Goal: Information Seeking & Learning: Learn about a topic

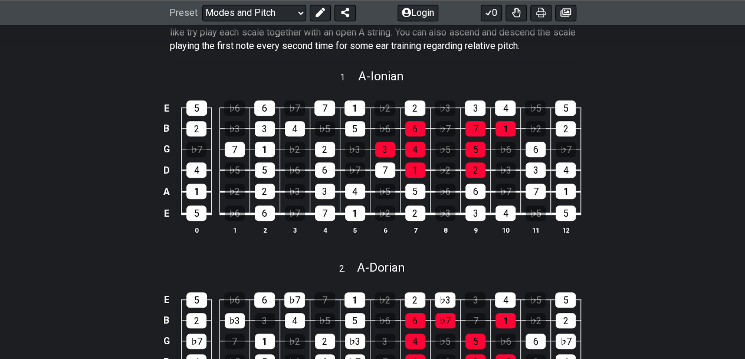
scroll to position [59, 0]
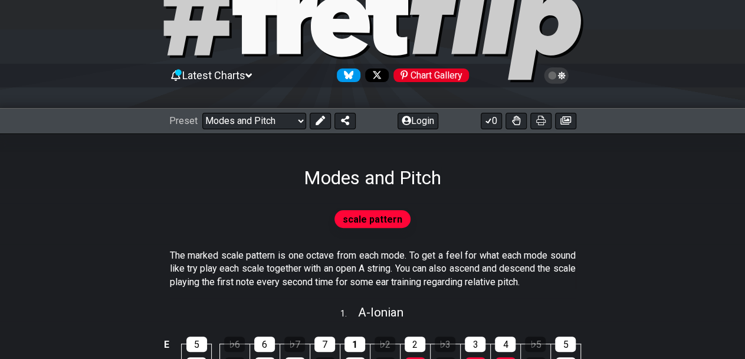
drag, startPoint x: 229, startPoint y: 265, endPoint x: 368, endPoint y: 274, distance: 138.9
click at [368, 274] on p "The marked scale pattern is one octave from each mode. To get a feel for what e…" at bounding box center [373, 269] width 406 height 40
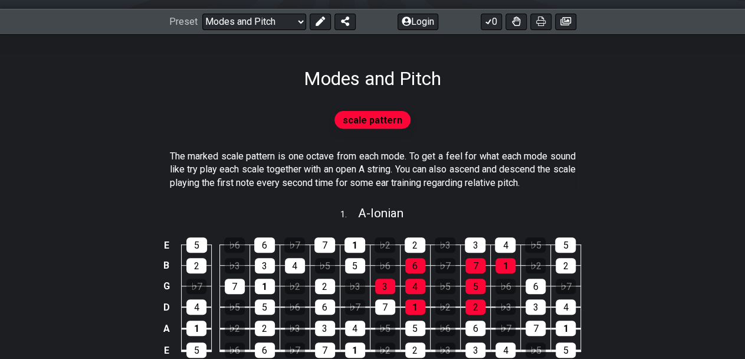
scroll to position [236, 0]
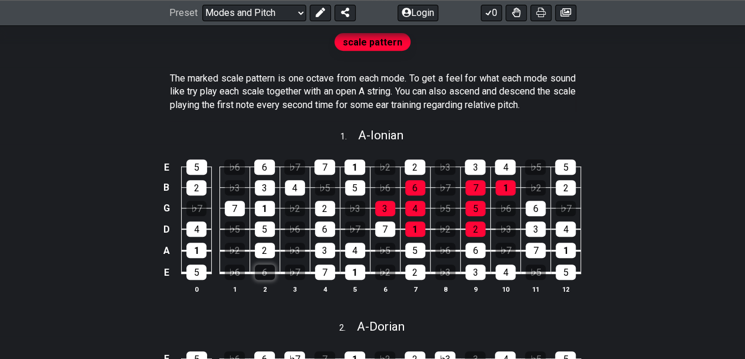
click at [267, 272] on div "6" at bounding box center [265, 271] width 20 height 15
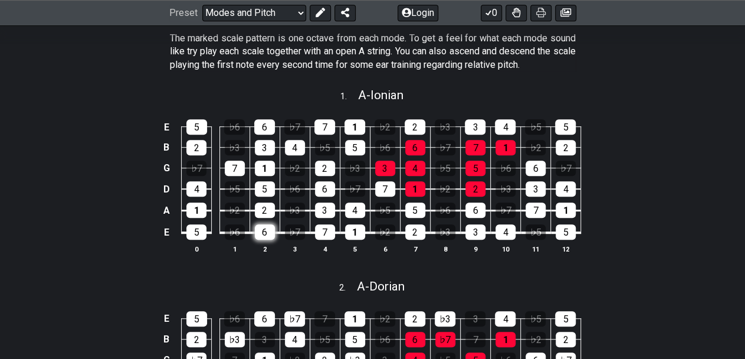
scroll to position [295, 0]
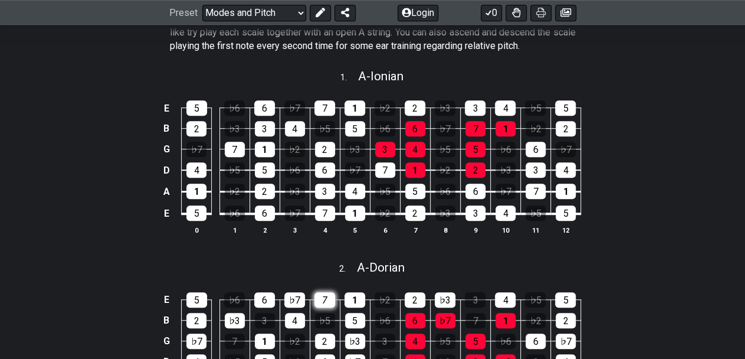
click at [327, 295] on div "7" at bounding box center [324, 299] width 21 height 15
click at [334, 303] on div "7" at bounding box center [324, 299] width 21 height 15
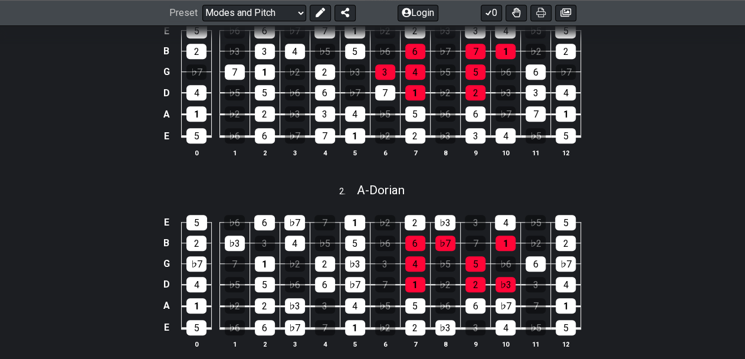
scroll to position [354, 0]
